Goal: Task Accomplishment & Management: Complete application form

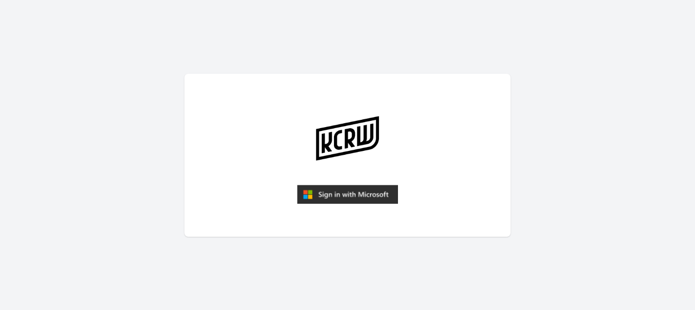
click at [327, 193] on img "submit" at bounding box center [347, 194] width 101 height 19
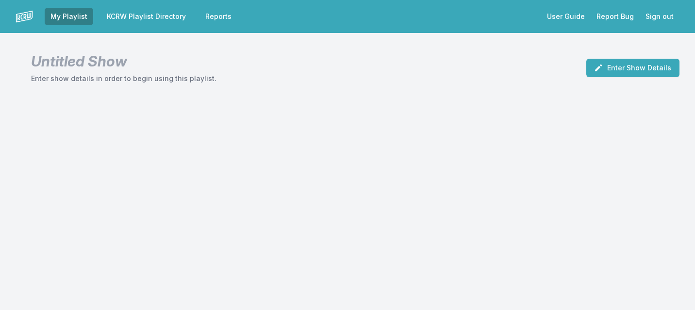
click at [131, 20] on link "KCRW Playlist Directory" at bounding box center [146, 16] width 91 height 17
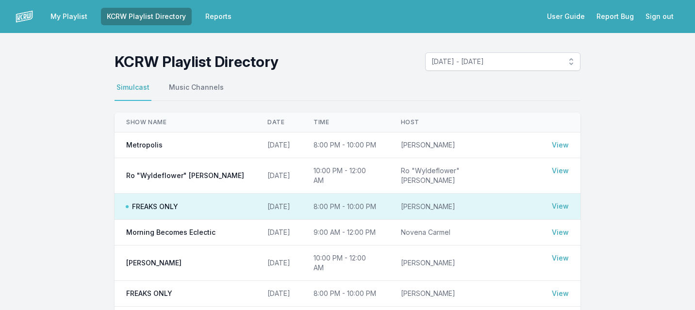
click at [74, 21] on link "My Playlist" at bounding box center [69, 16] width 49 height 17
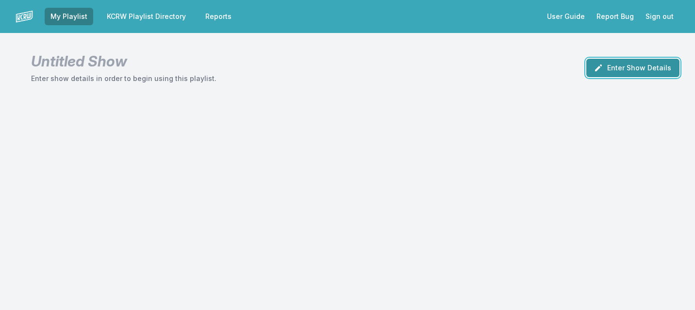
click at [617, 74] on button "Enter Show Details" at bounding box center [633, 68] width 93 height 18
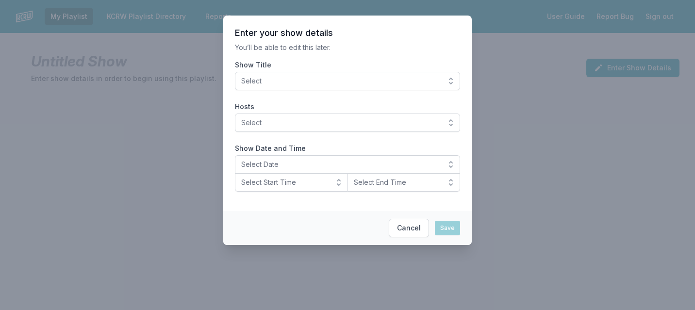
click at [379, 84] on span "Select" at bounding box center [340, 81] width 199 height 10
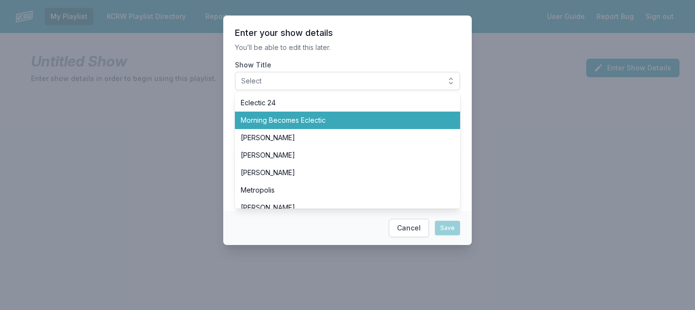
click at [351, 120] on span "Morning Becomes Eclectic" at bounding box center [342, 121] width 202 height 10
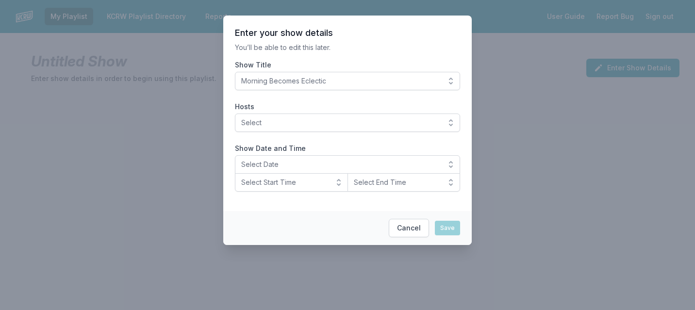
click at [373, 55] on section "Enter your show details You’ll be able to edit this later. Show Title Morning B…" at bounding box center [347, 114] width 249 height 196
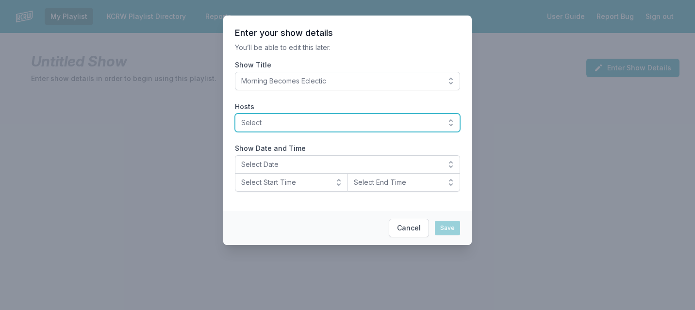
click at [295, 125] on span "Select" at bounding box center [340, 123] width 199 height 10
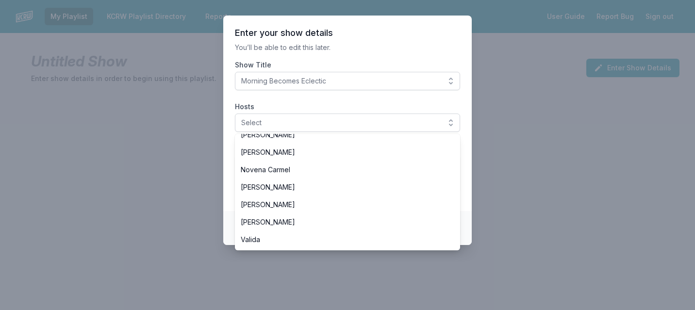
scroll to position [191, 0]
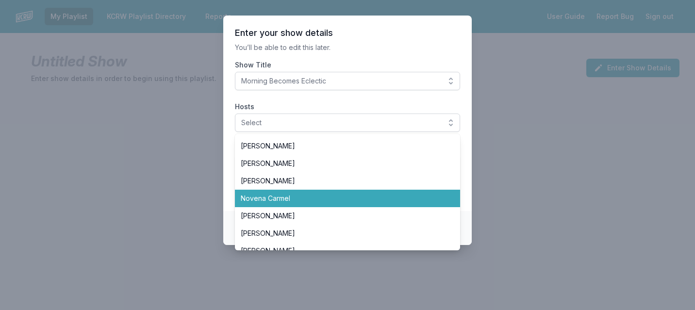
click at [272, 195] on span "Novena Carmel" at bounding box center [342, 199] width 202 height 10
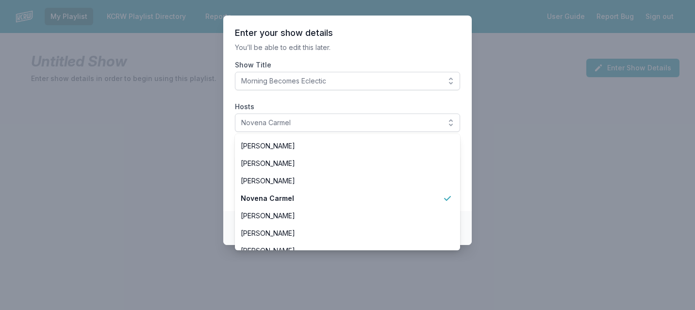
click at [369, 60] on section "Enter your show details You’ll be able to edit this later. Show Title Morning B…" at bounding box center [347, 114] width 249 height 196
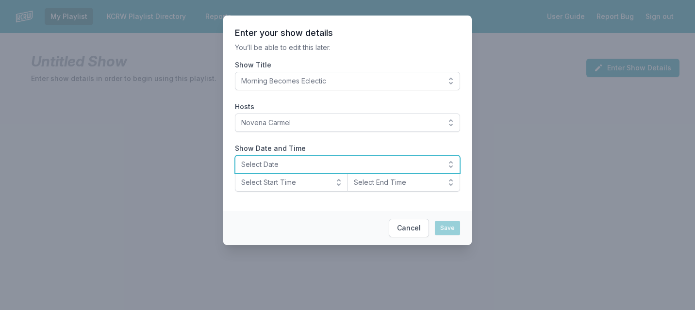
click at [289, 168] on span "Select Date" at bounding box center [340, 165] width 199 height 10
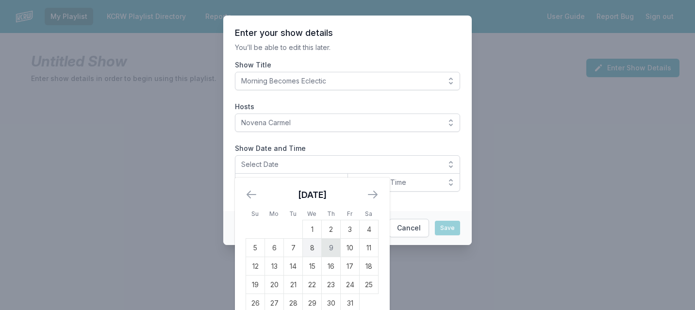
click at [333, 246] on td "9" at bounding box center [331, 248] width 19 height 18
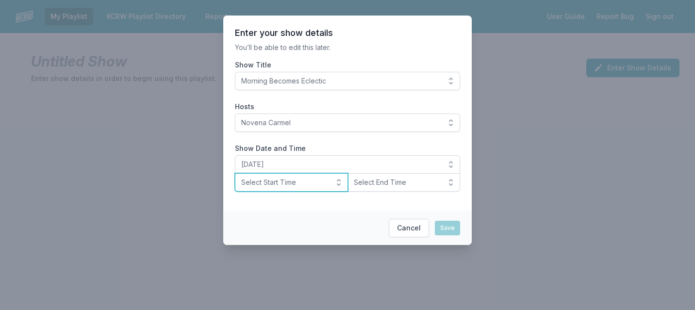
click at [309, 183] on span "Select Start Time" at bounding box center [284, 183] width 87 height 10
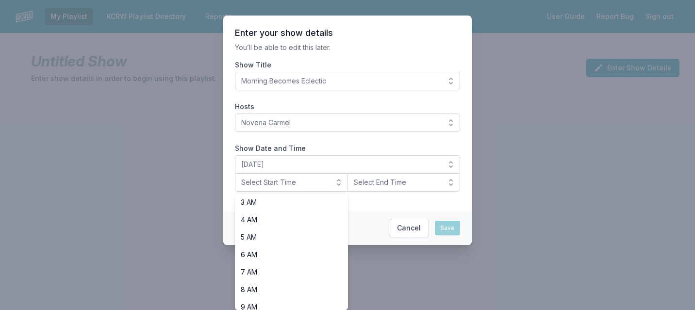
scroll to position [118, 0]
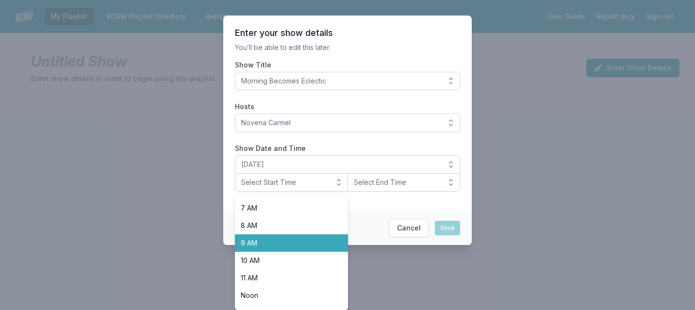
click at [278, 243] on span "9 AM" at bounding box center [286, 243] width 90 height 10
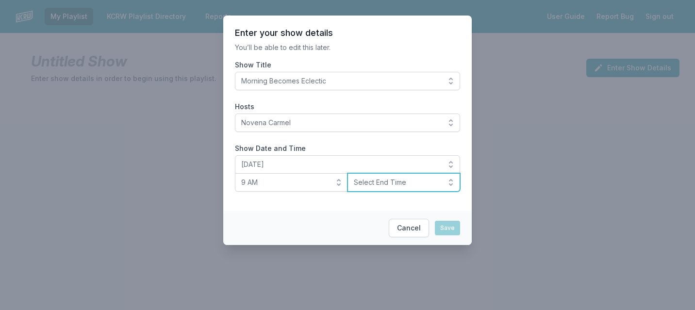
click at [386, 185] on span "Select End Time" at bounding box center [397, 183] width 87 height 10
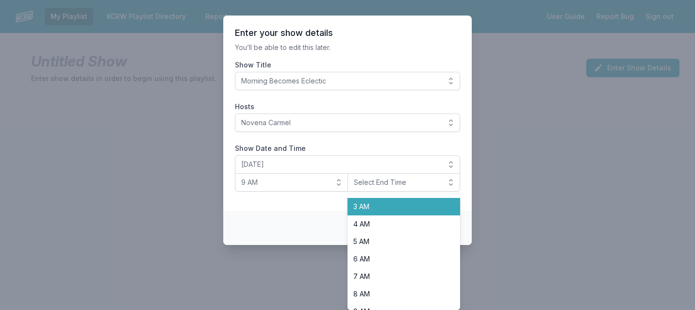
scroll to position [145, 0]
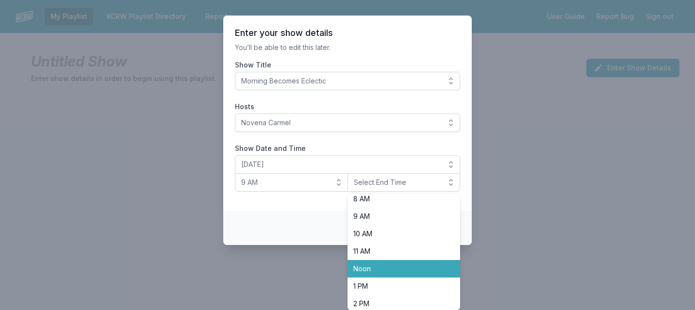
click at [366, 266] on span "Noon" at bounding box center [398, 269] width 90 height 10
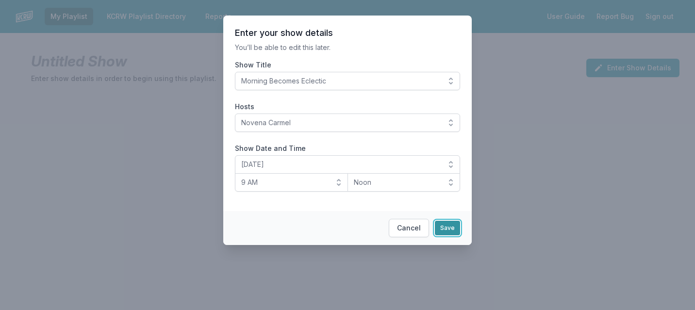
click at [446, 230] on button "Save" at bounding box center [447, 228] width 25 height 15
